Goal: Task Accomplishment & Management: Use online tool/utility

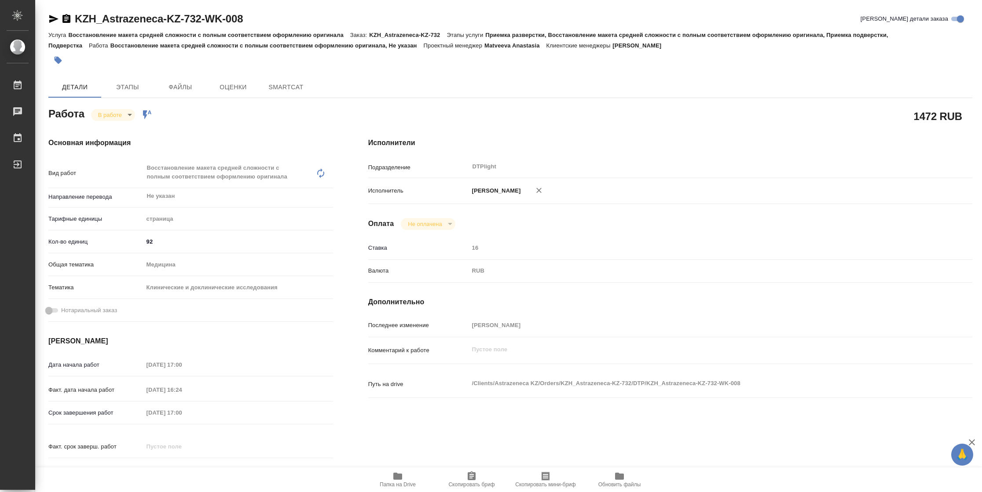
type textarea "x"
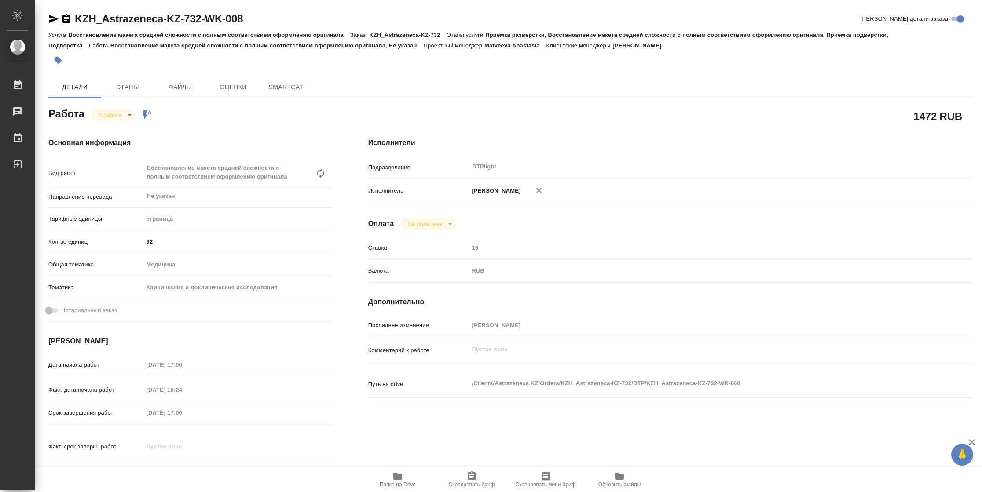
type textarea "x"
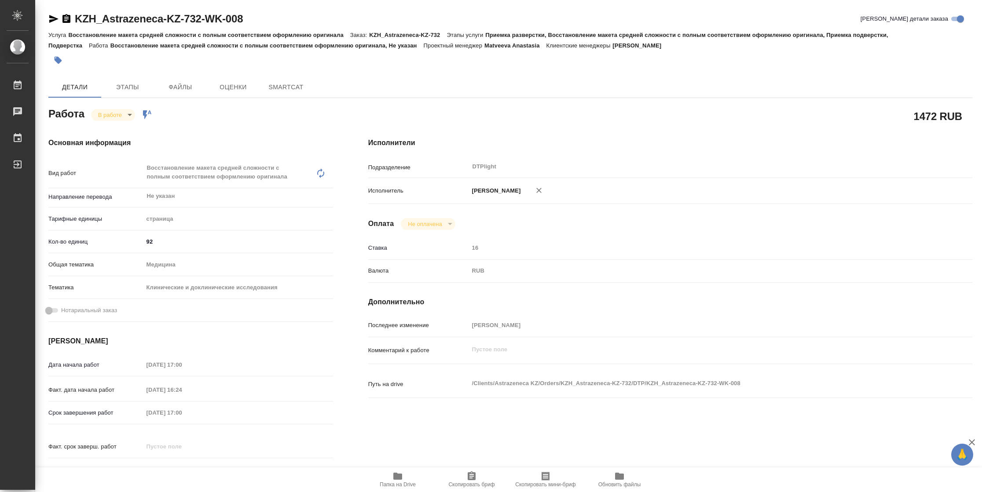
type textarea "x"
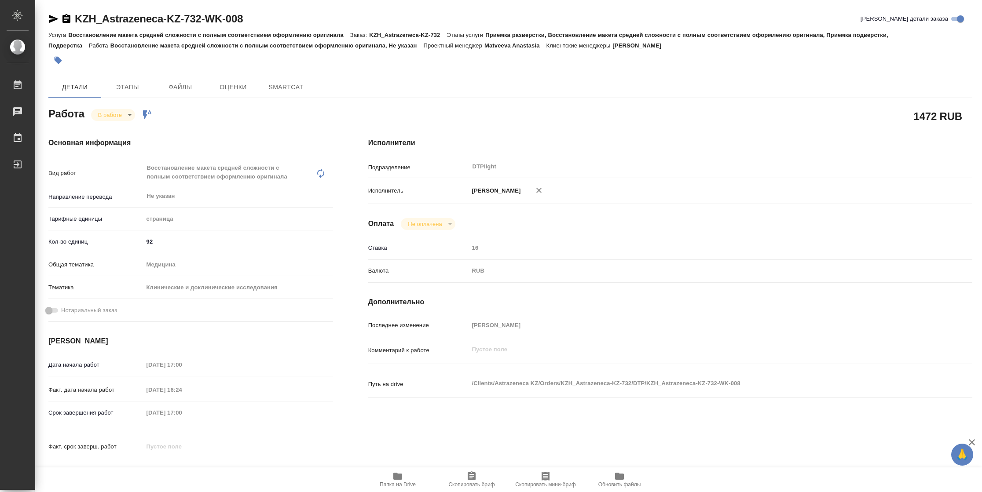
type textarea "x"
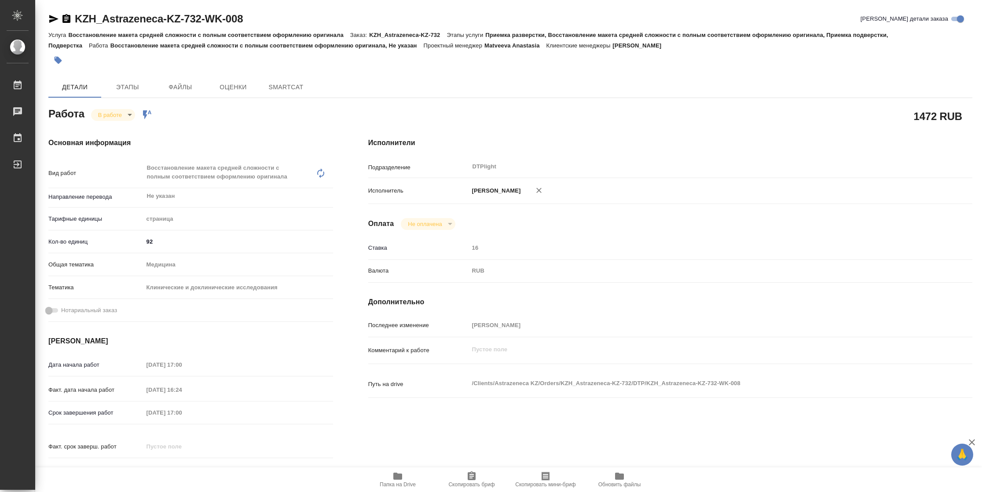
type textarea "x"
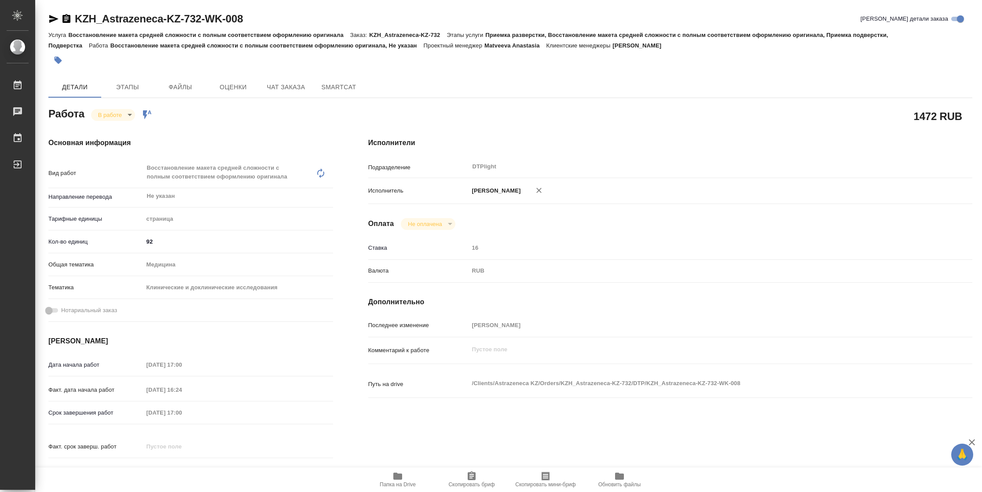
click at [395, 482] on span "Папка на Drive" at bounding box center [398, 485] width 36 height 6
type textarea "x"
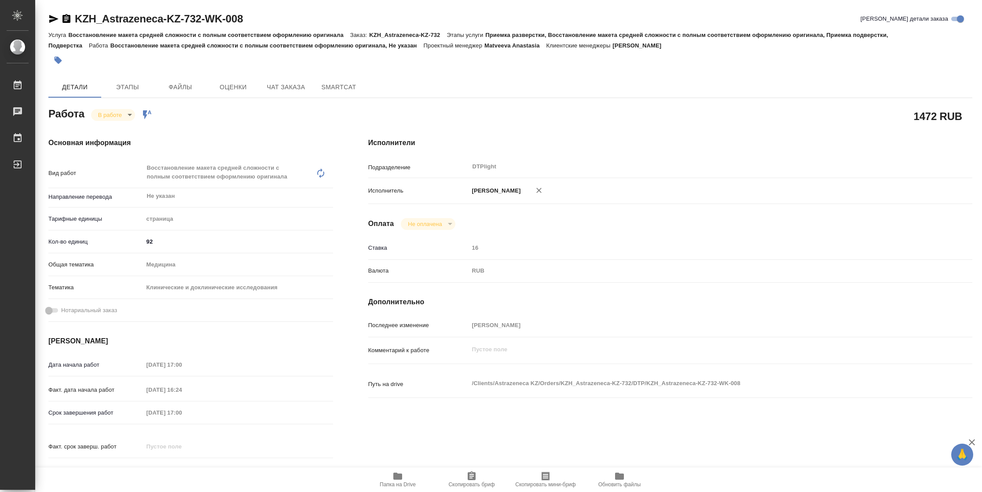
type textarea "x"
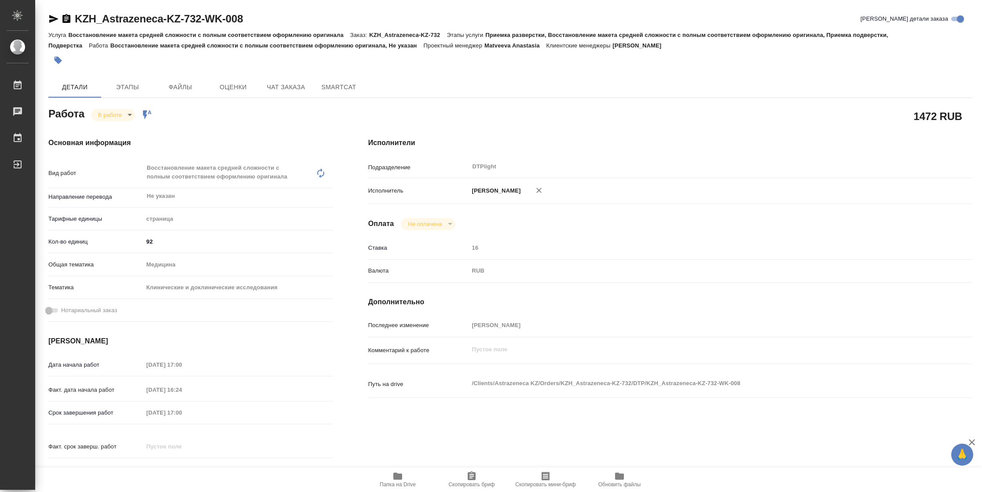
type textarea "x"
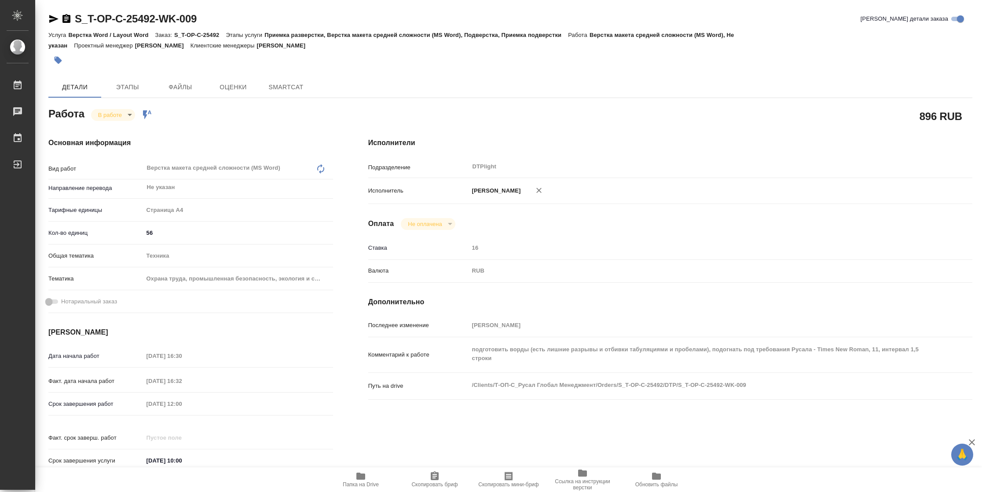
type textarea "x"
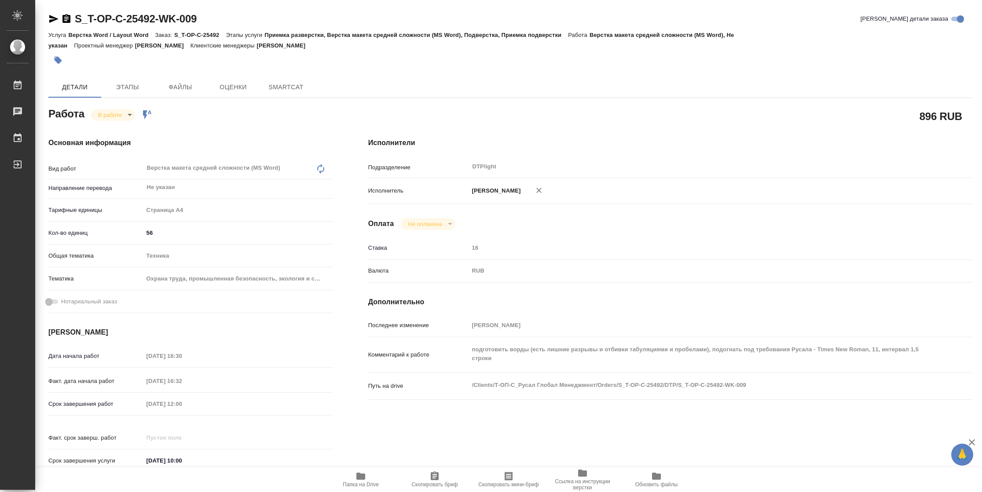
type textarea "x"
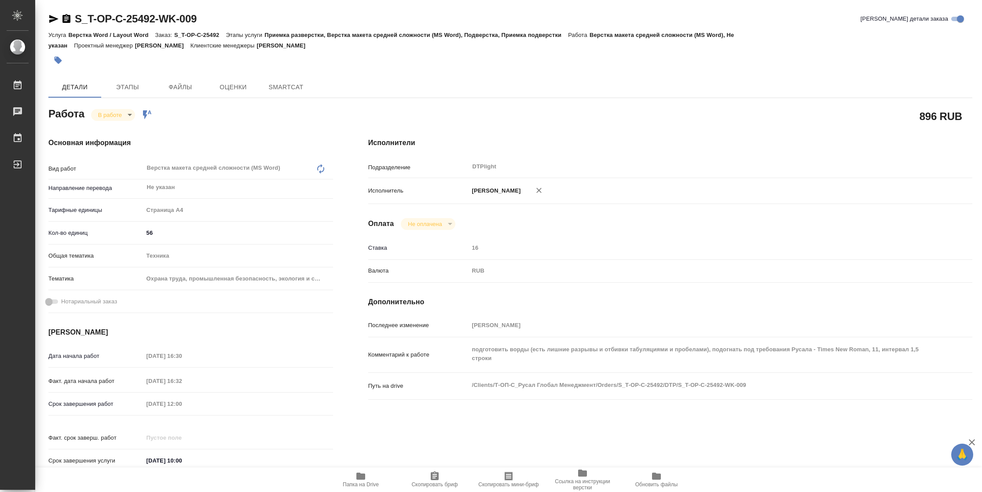
type textarea "x"
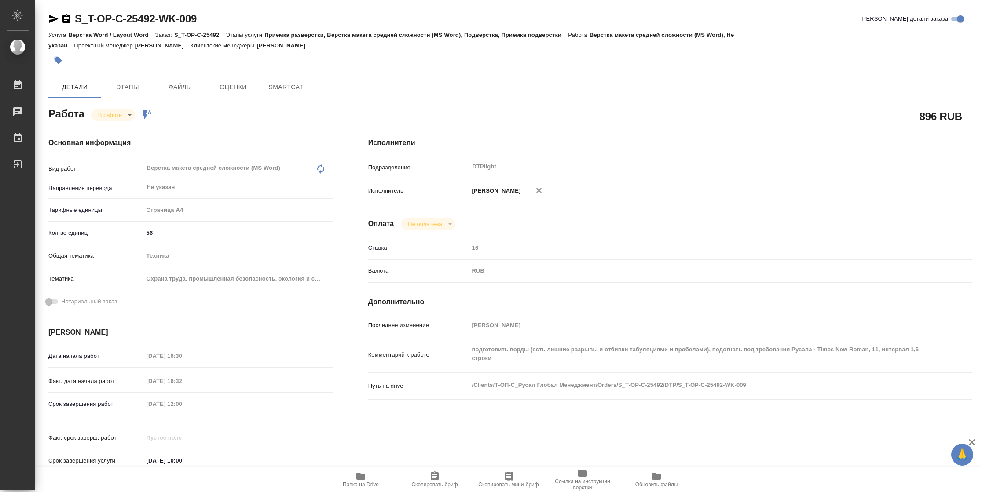
type textarea "x"
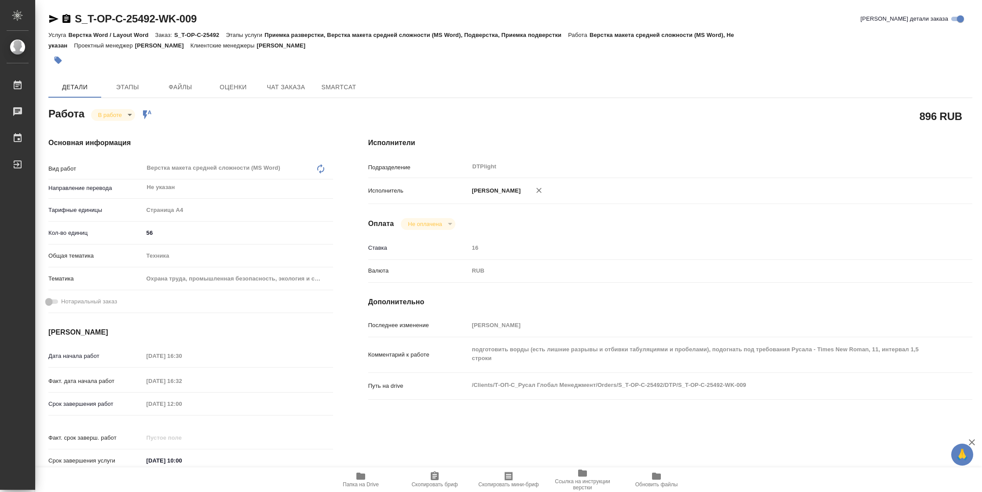
type textarea "x"
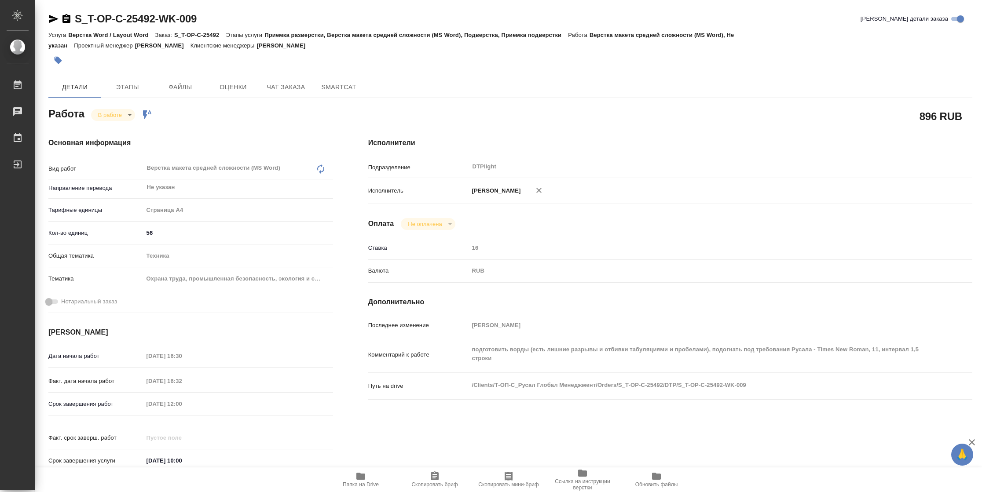
type textarea "x"
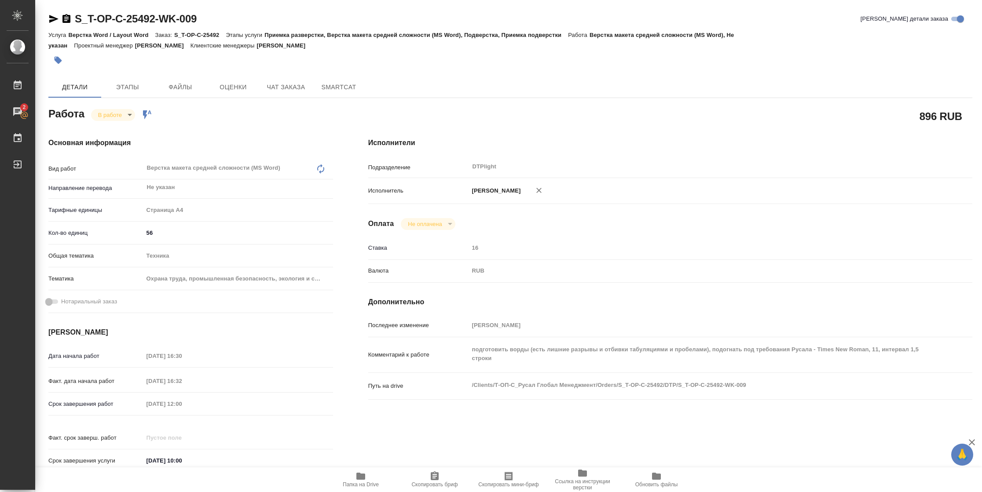
click at [365, 480] on icon "button" at bounding box center [360, 476] width 11 height 11
type textarea "x"
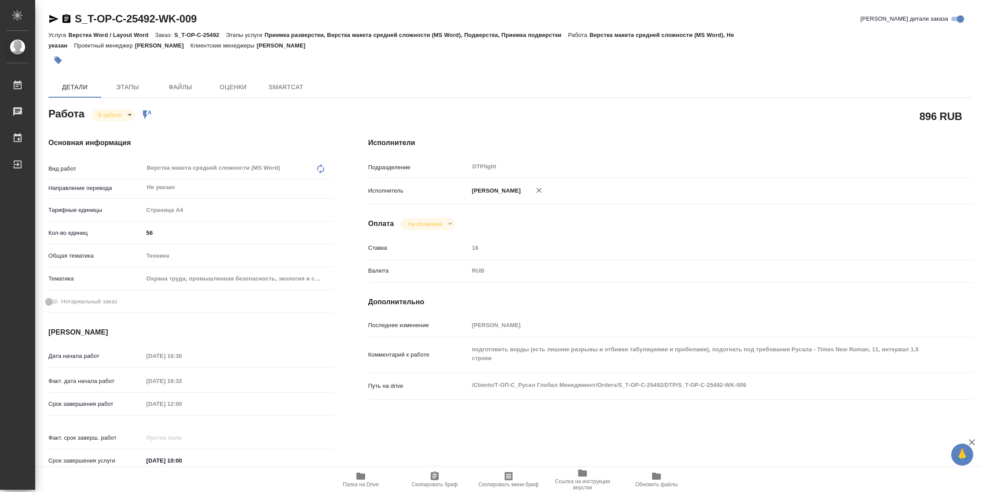
type textarea "x"
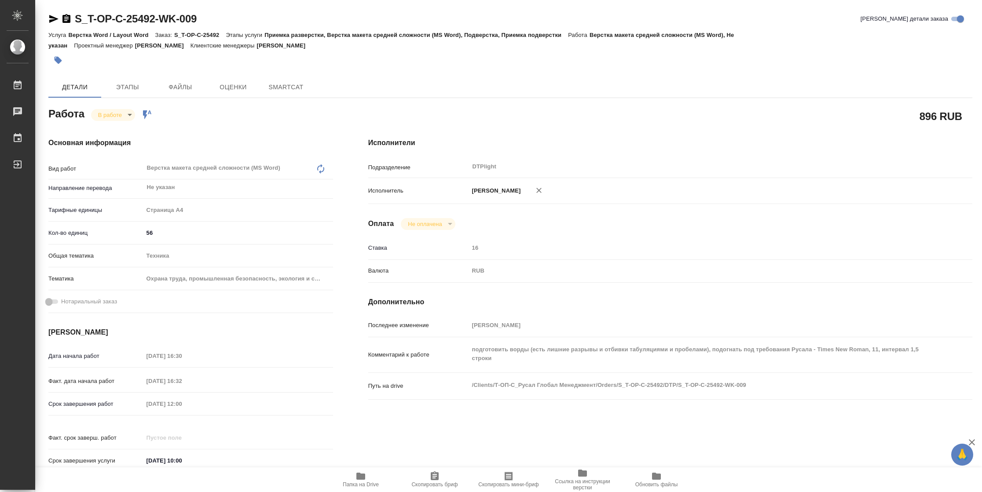
type textarea "x"
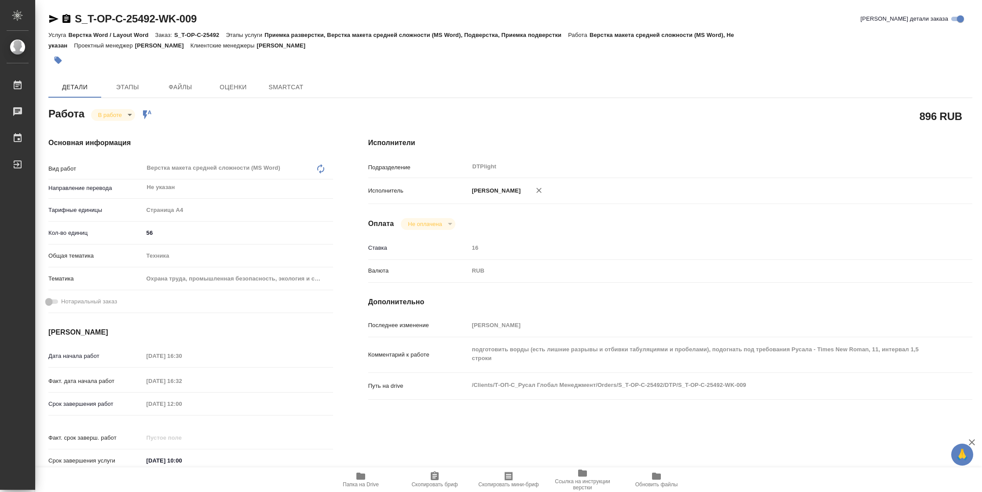
type textarea "x"
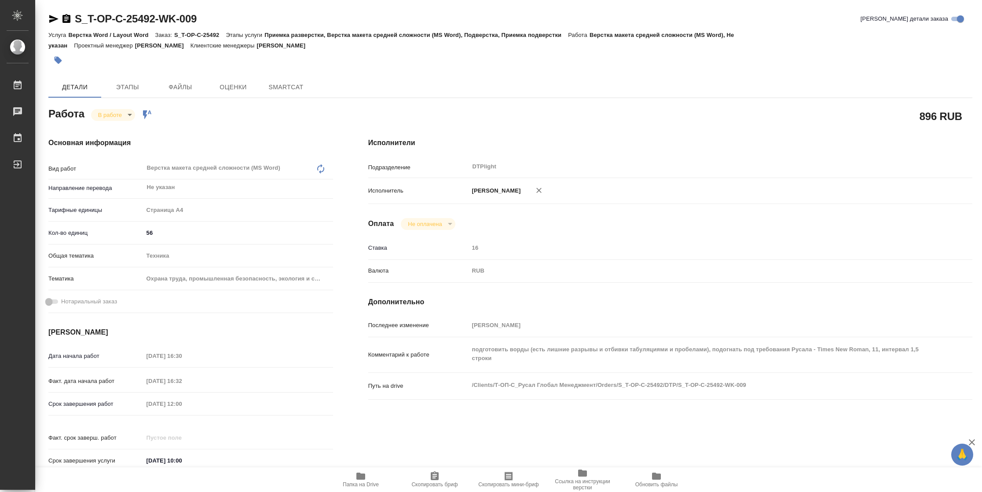
type textarea "x"
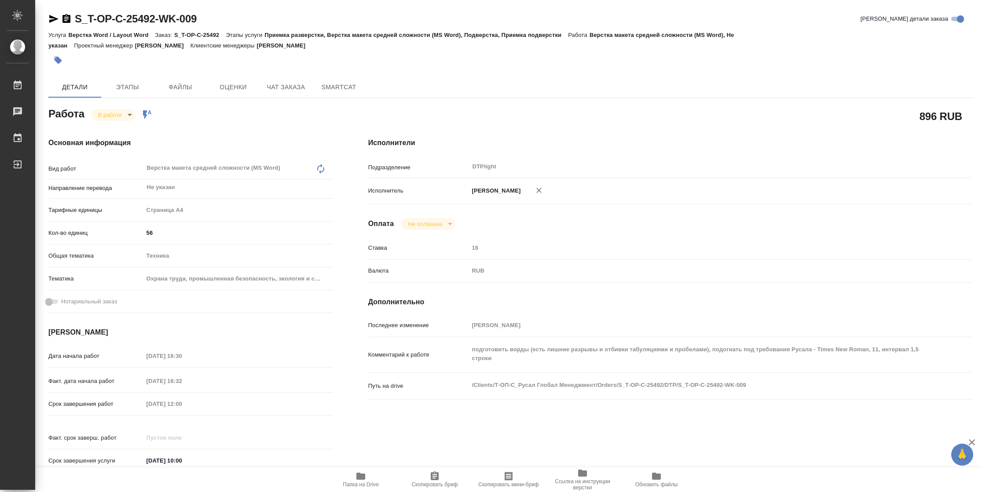
type textarea "x"
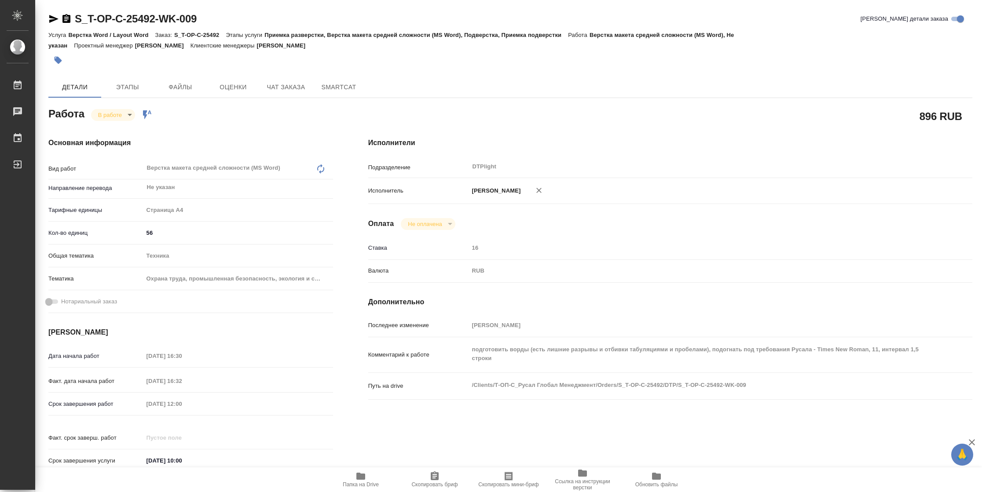
type textarea "x"
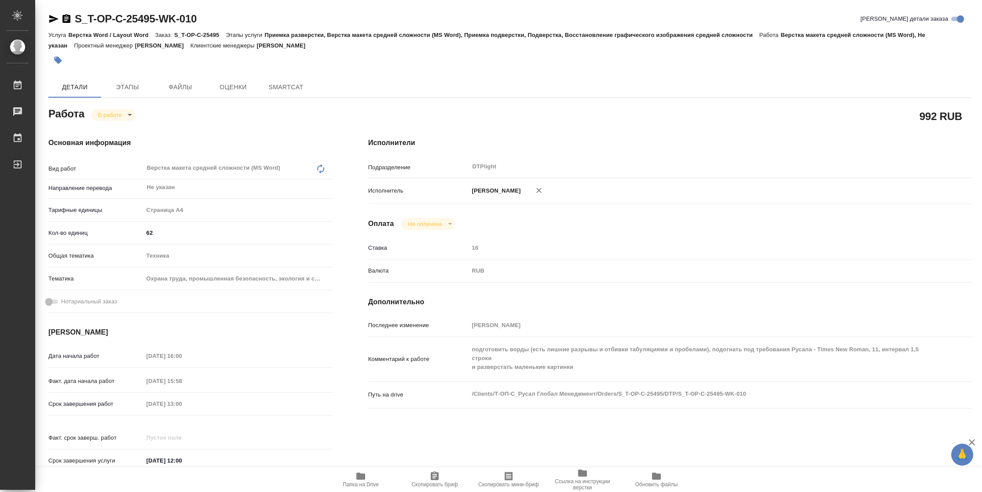
type textarea "x"
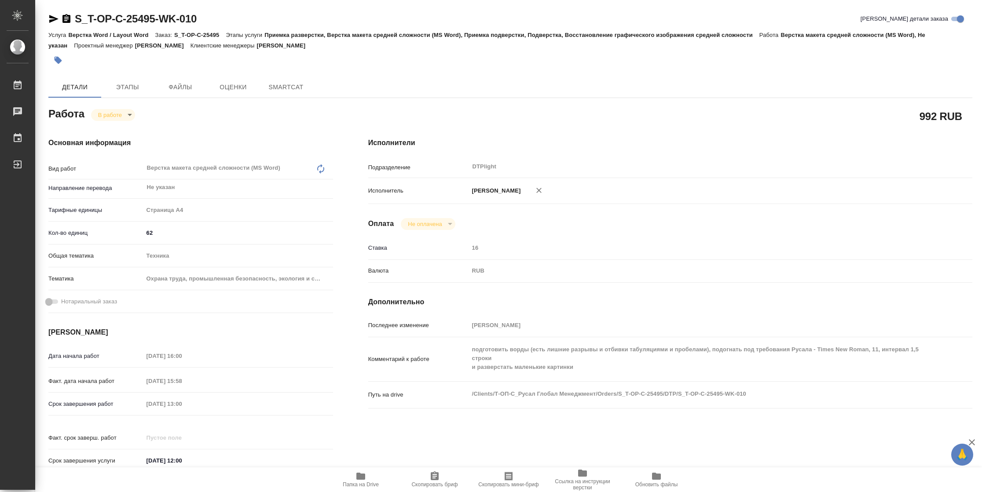
type textarea "x"
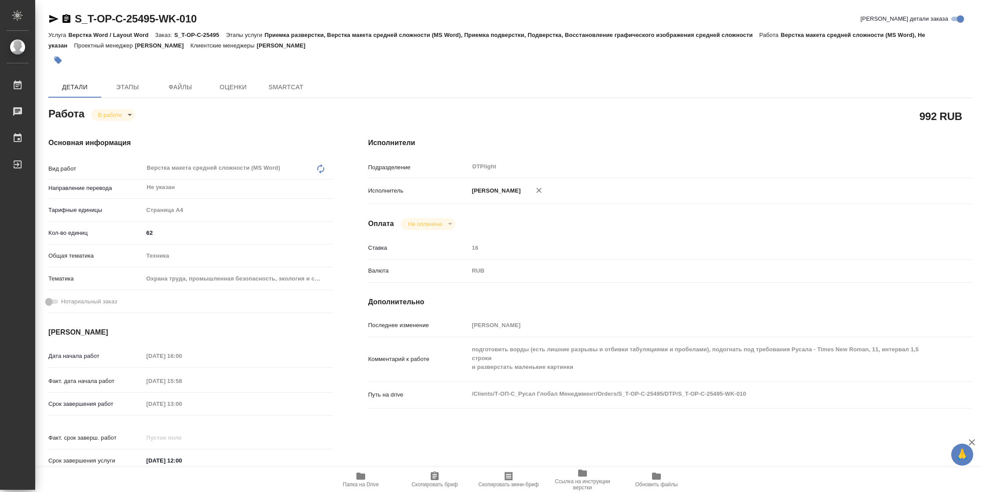
type textarea "x"
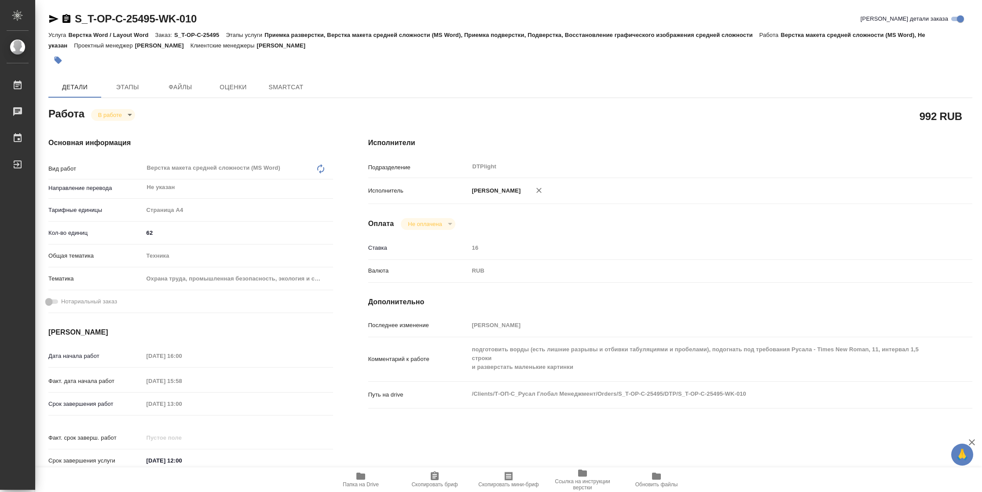
type textarea "x"
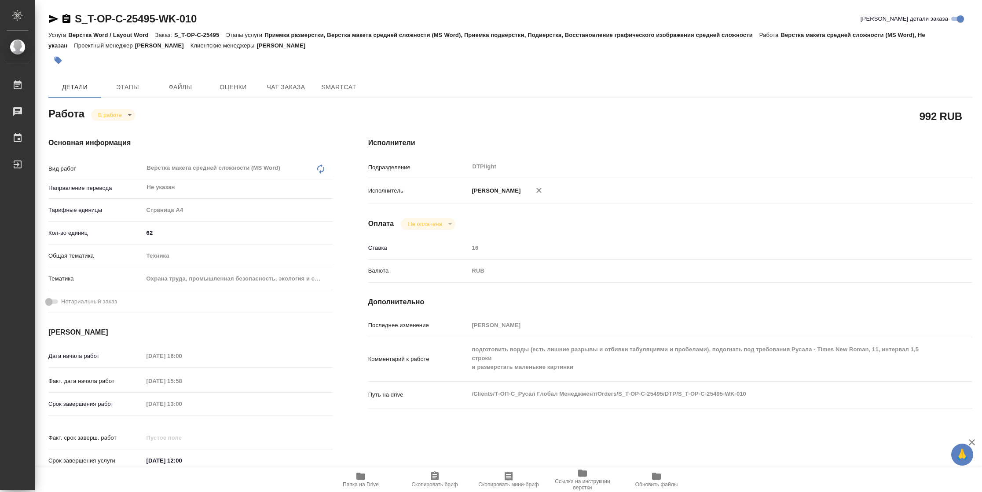
type textarea "x"
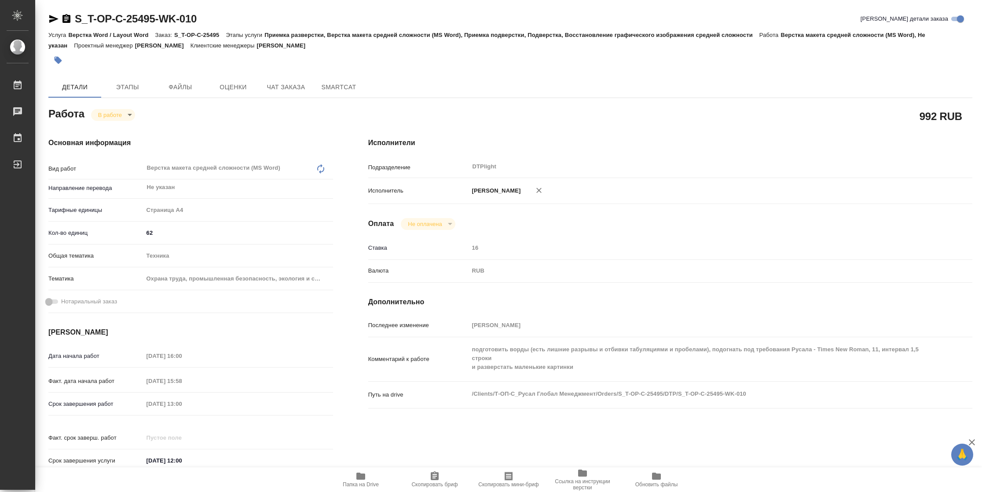
click at [369, 483] on span "Папка на Drive" at bounding box center [361, 485] width 36 height 6
type textarea "x"
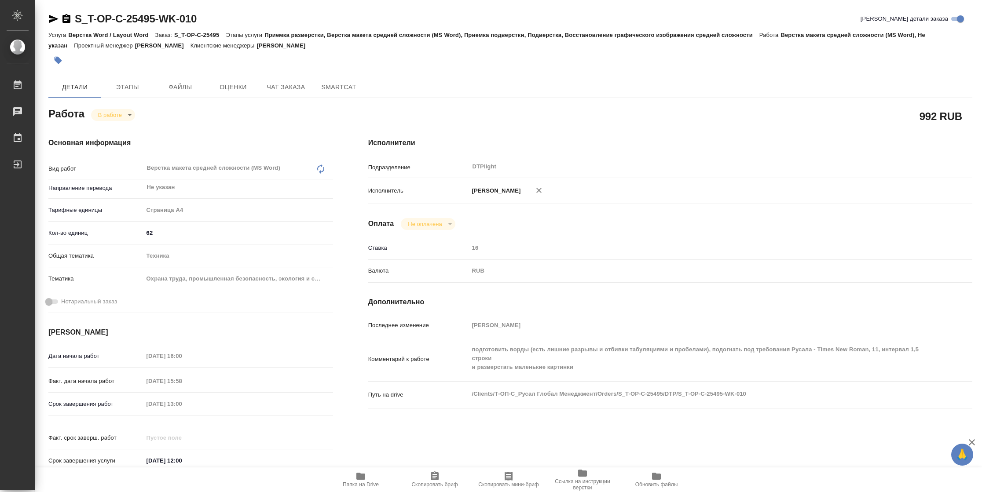
type textarea "x"
